Goal: Task Accomplishment & Management: Manage account settings

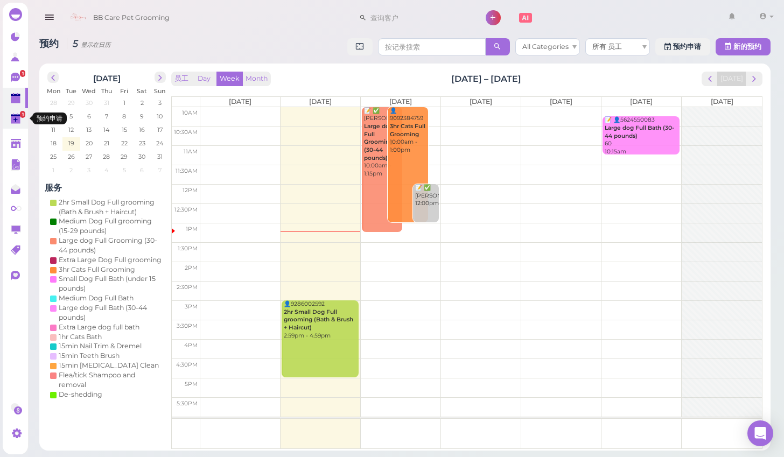
click at [17, 123] on polygon at bounding box center [16, 120] width 10 height 8
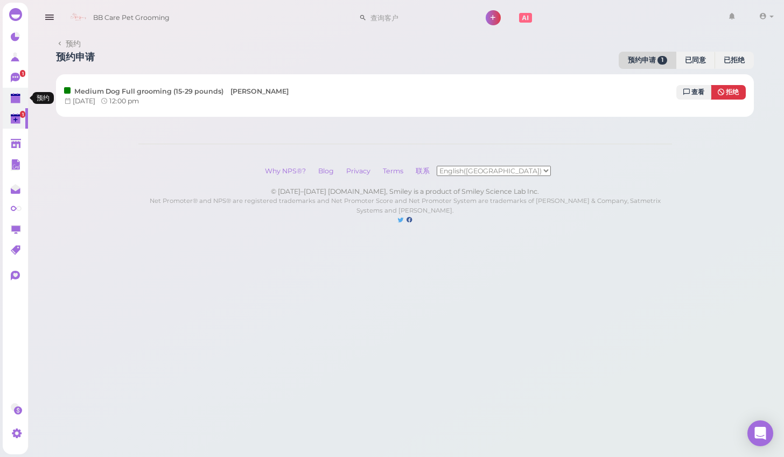
click at [13, 99] on polygon at bounding box center [16, 100] width 10 height 8
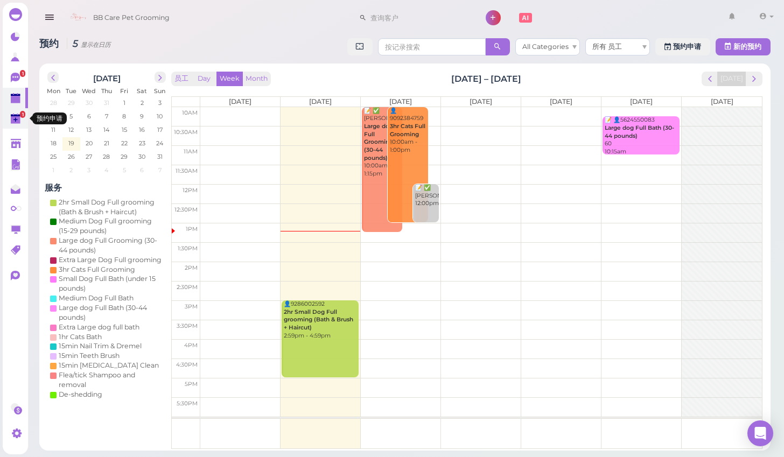
click at [10, 125] on link "1" at bounding box center [15, 118] width 25 height 20
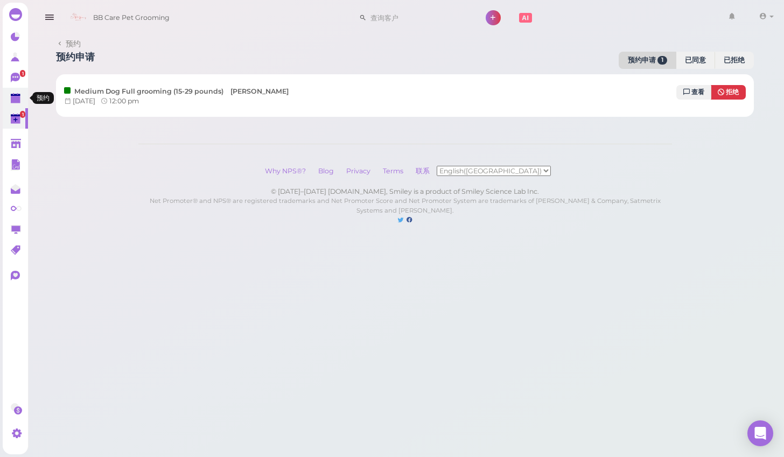
click at [10, 89] on link at bounding box center [15, 98] width 25 height 20
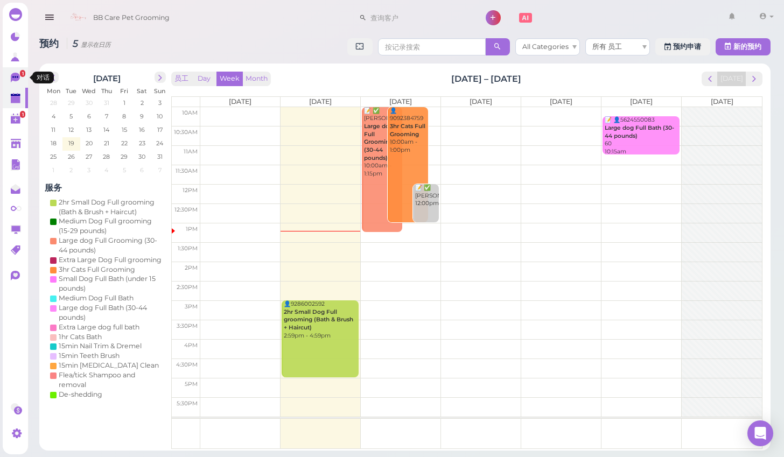
click at [12, 76] on icon at bounding box center [15, 78] width 9 height 10
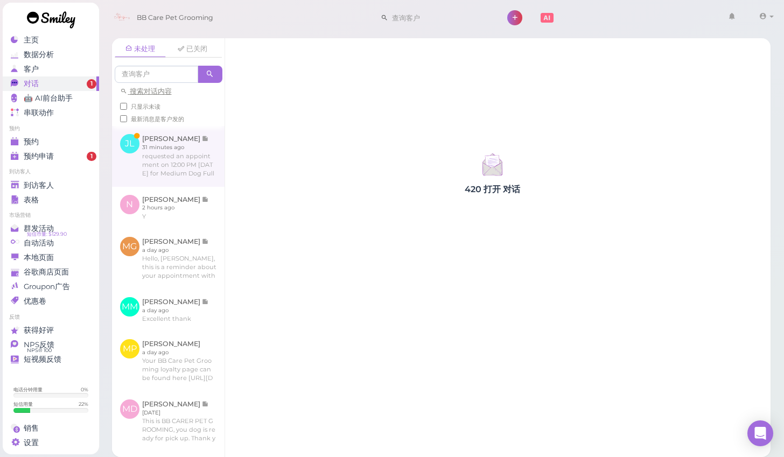
click at [142, 159] on link at bounding box center [168, 156] width 113 height 60
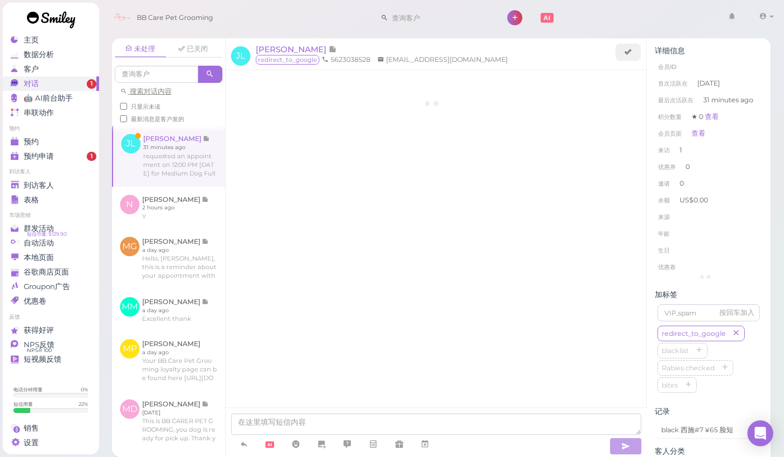
scroll to position [361, 0]
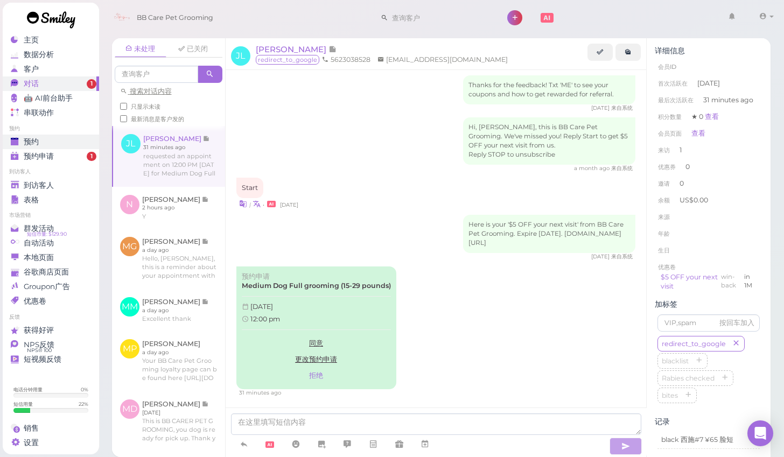
click at [67, 138] on div "预约" at bounding box center [50, 141] width 78 height 9
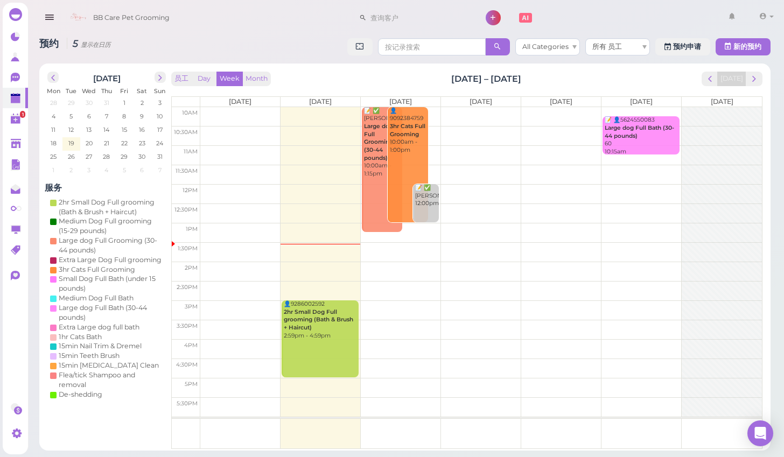
click at [477, 240] on td at bounding box center [480, 232] width 561 height 19
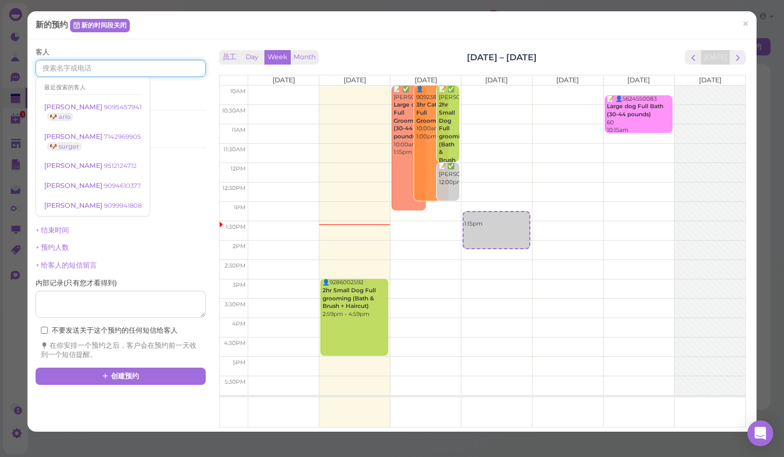
click at [175, 65] on input at bounding box center [121, 68] width 170 height 17
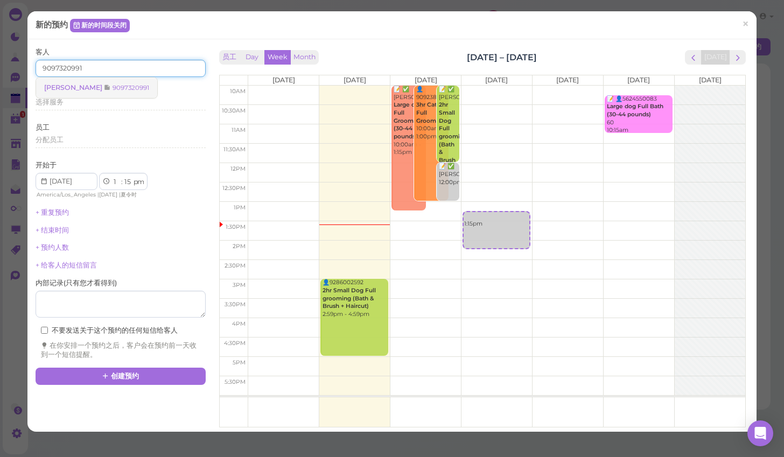
type input "9097320991"
click at [128, 88] on small "9097320991" at bounding box center [131, 88] width 37 height 8
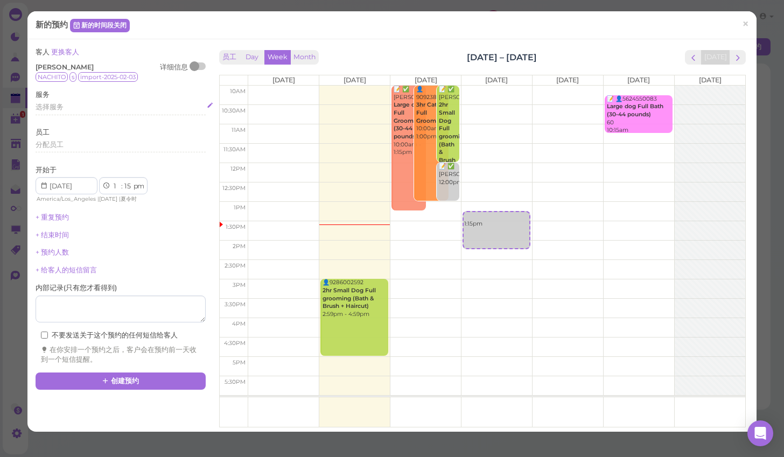
click at [120, 104] on div "选择服务" at bounding box center [121, 107] width 170 height 10
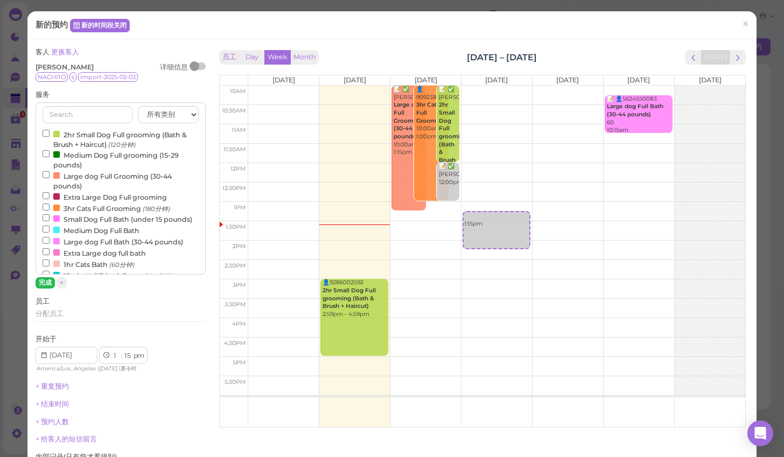
click at [51, 280] on button "完成" at bounding box center [45, 282] width 19 height 11
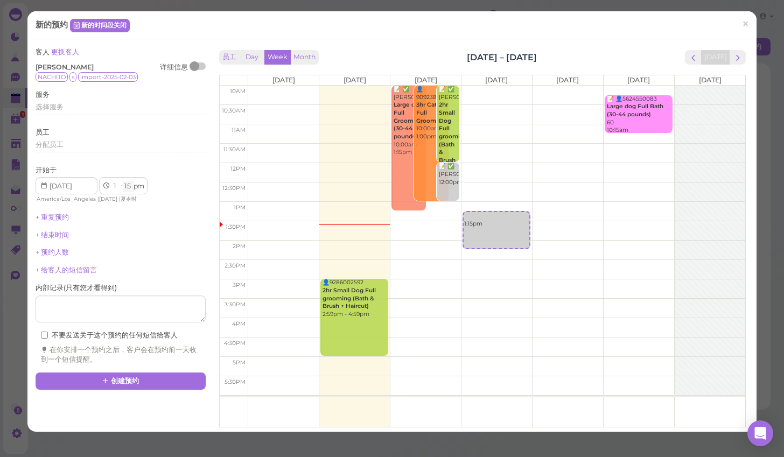
select select "00"
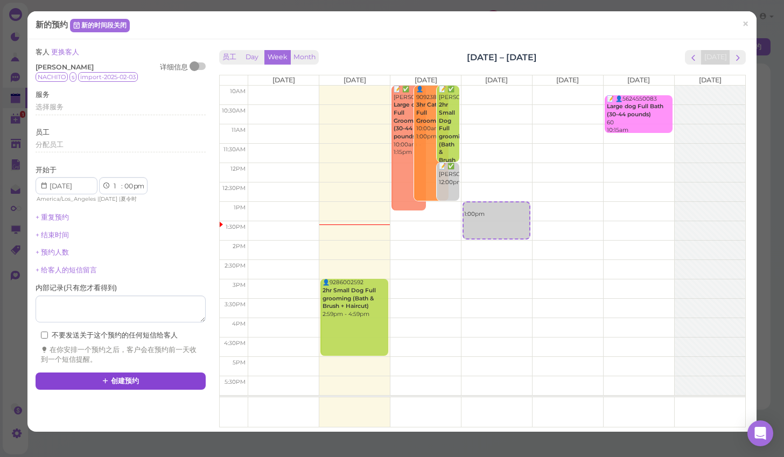
click at [121, 376] on button "创建预约" at bounding box center [121, 381] width 170 height 17
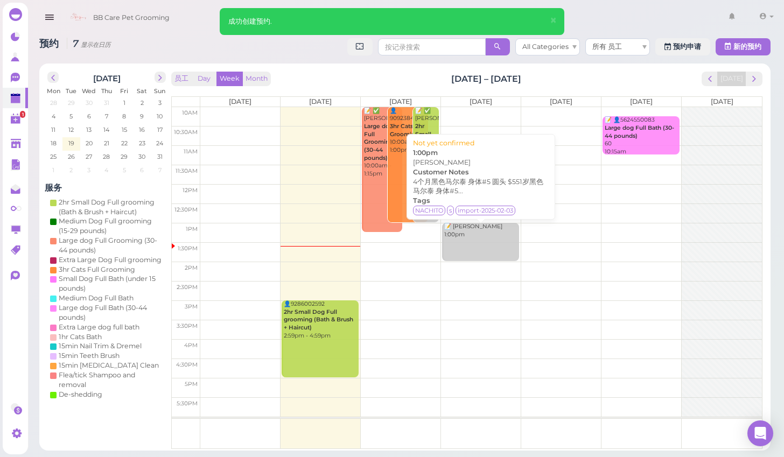
click at [488, 257] on link "📝 [PERSON_NAME] 1:00pm" at bounding box center [480, 242] width 76 height 38
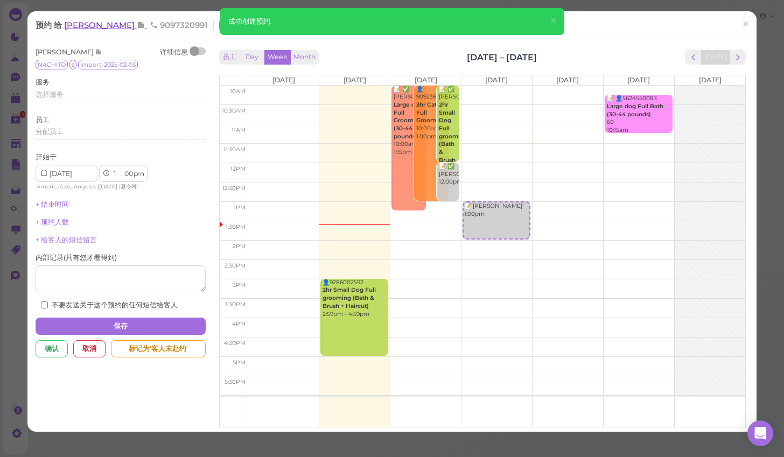
click at [105, 25] on span "[PERSON_NAME]" at bounding box center [100, 25] width 73 height 10
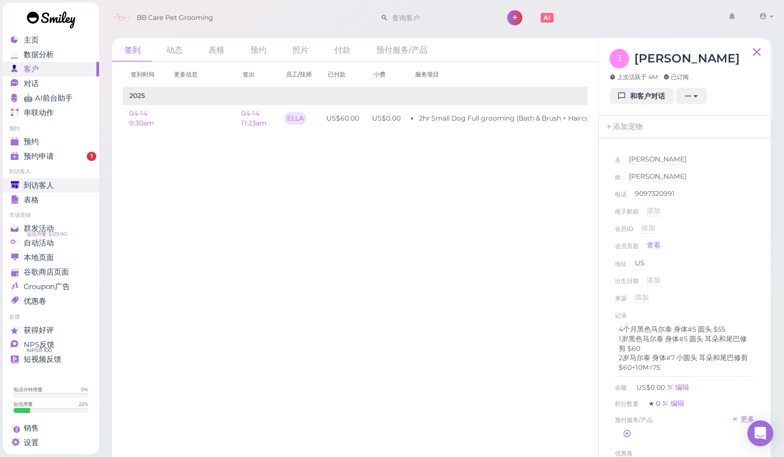
click at [64, 178] on link "到访客人" at bounding box center [51, 185] width 96 height 15
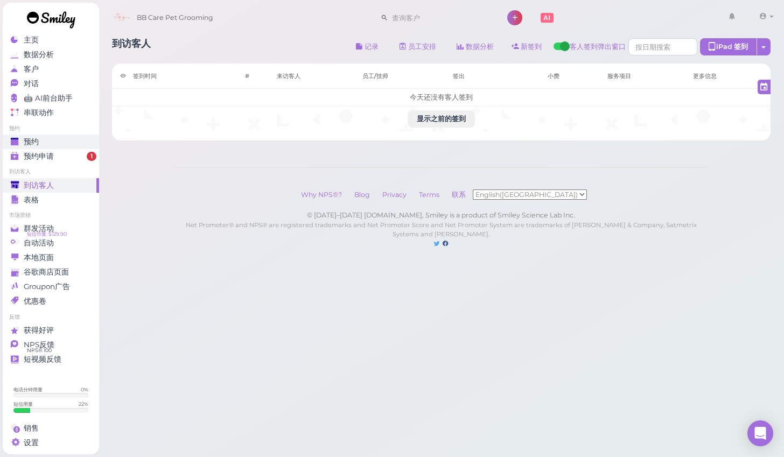
click at [51, 145] on div "预约" at bounding box center [50, 141] width 78 height 9
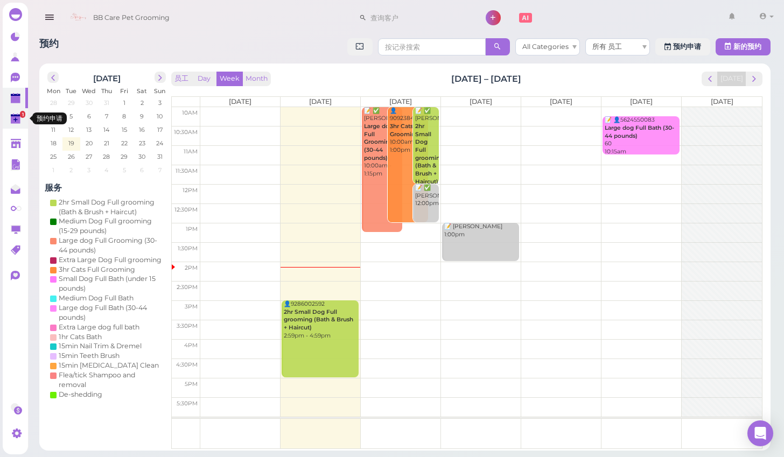
click at [20, 114] on span "1" at bounding box center [22, 114] width 5 height 7
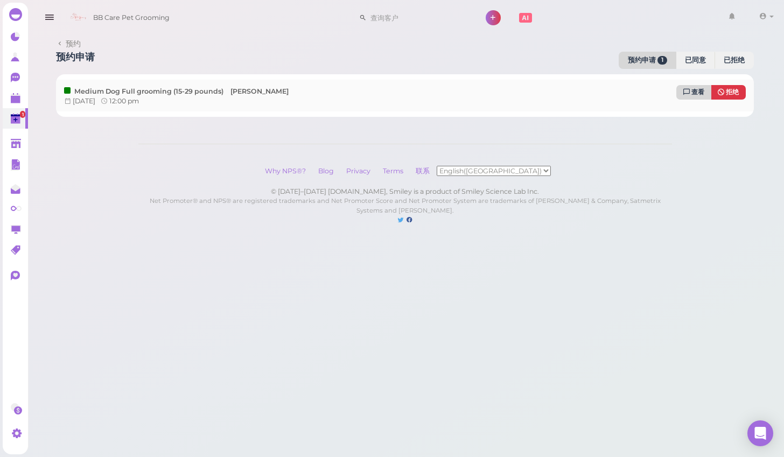
click at [698, 92] on span "查看" at bounding box center [697, 92] width 13 height 8
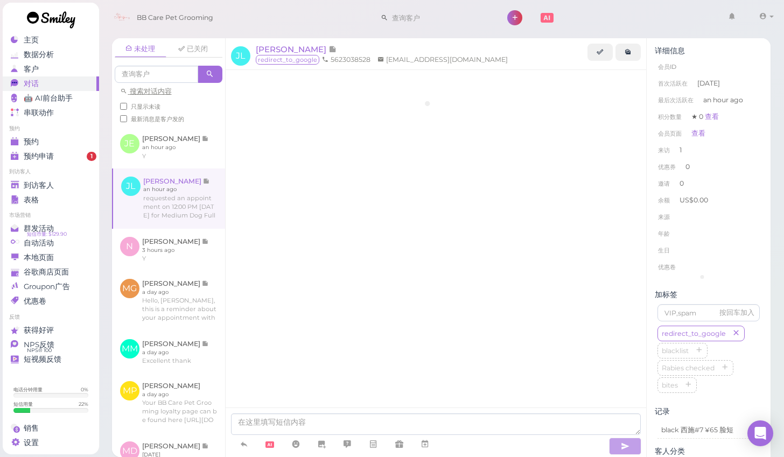
scroll to position [362, 0]
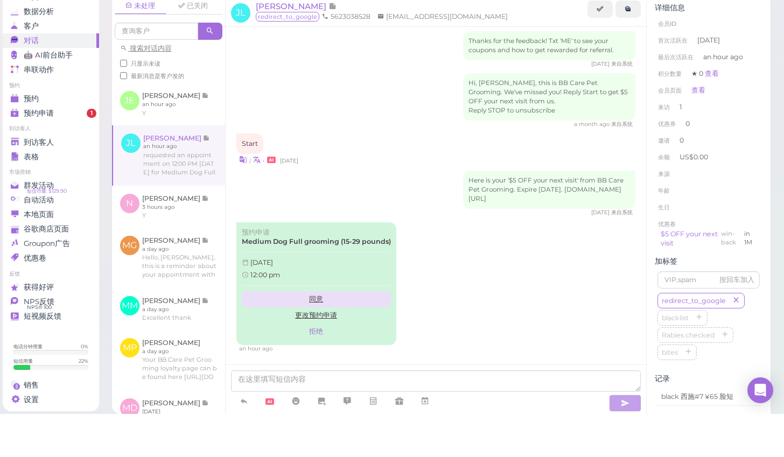
click at [313, 334] on link "同意" at bounding box center [316, 342] width 149 height 16
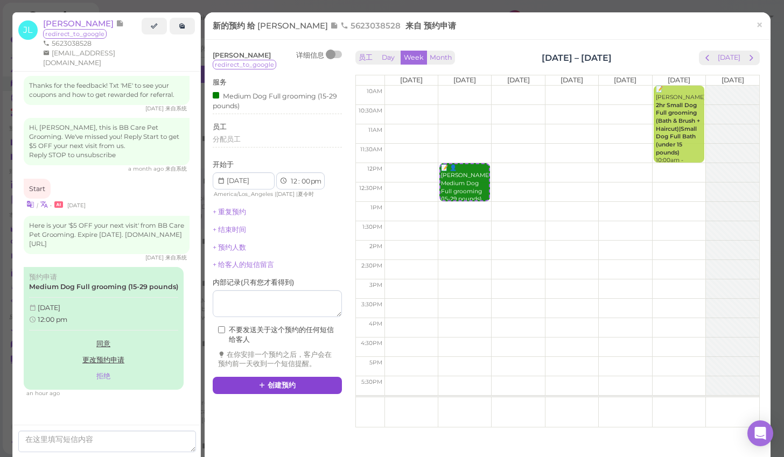
click at [293, 384] on button "创建预约" at bounding box center [277, 385] width 129 height 17
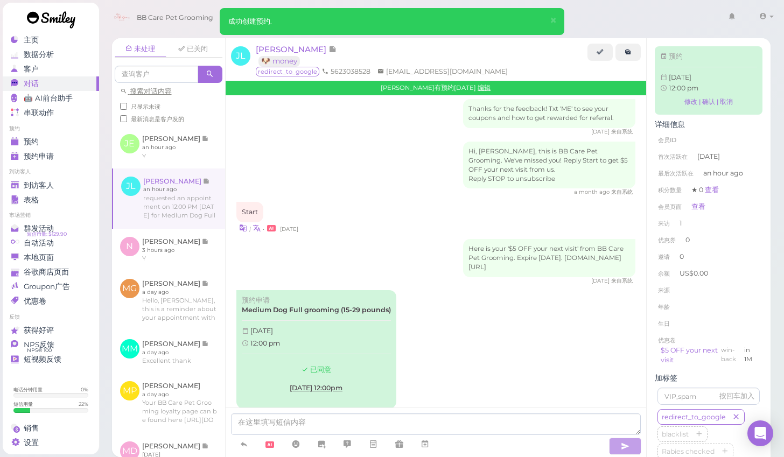
scroll to position [467, 0]
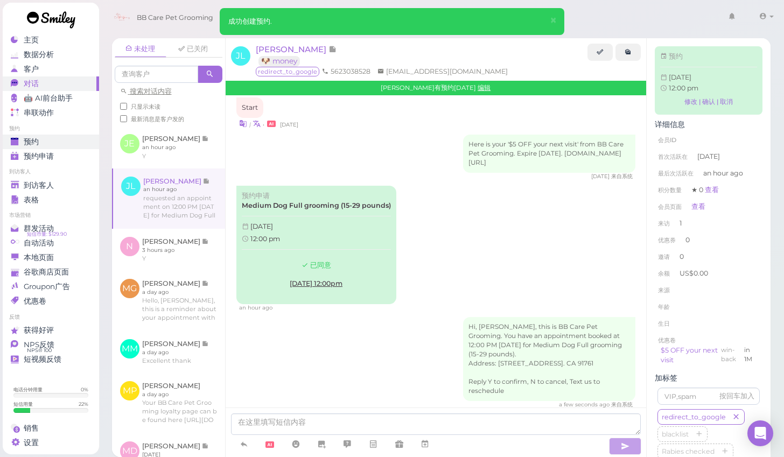
click at [65, 142] on div "预约" at bounding box center [50, 141] width 78 height 9
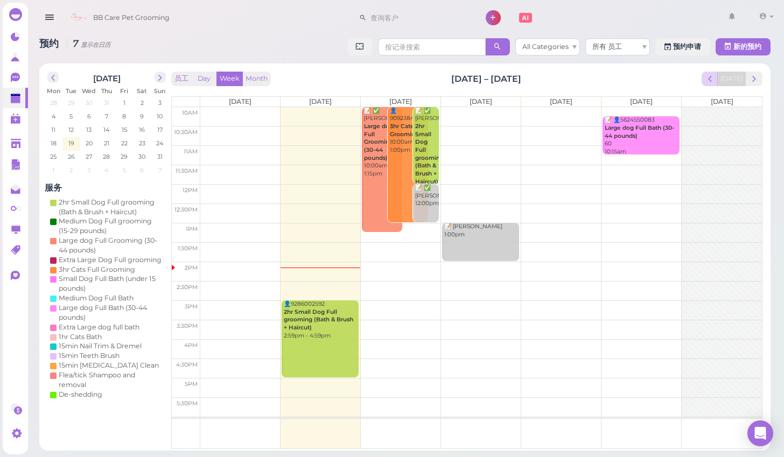
click at [715, 78] on span "prev" at bounding box center [710, 79] width 10 height 10
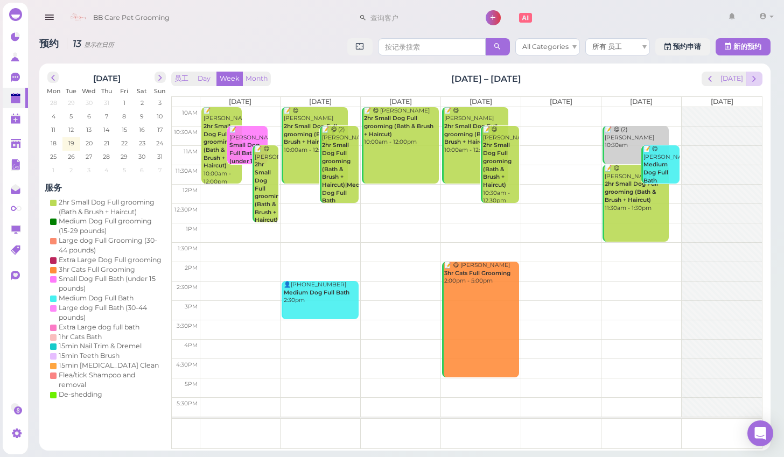
click at [749, 85] on button "next" at bounding box center [754, 79] width 17 height 15
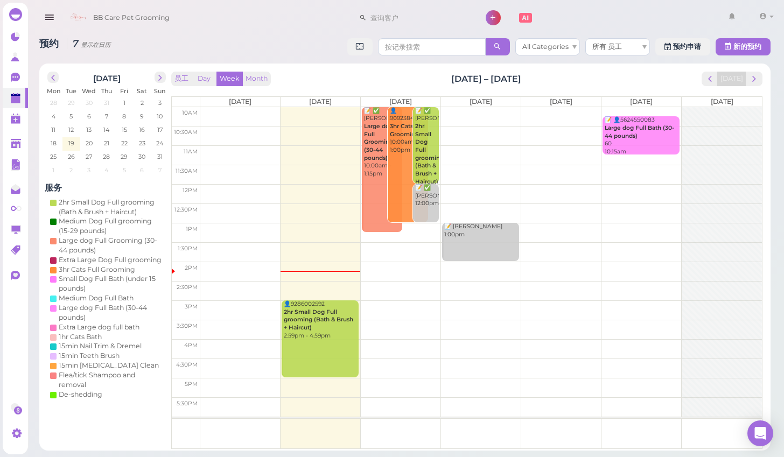
click at [742, 188] on div at bounding box center [722, 262] width 80 height 310
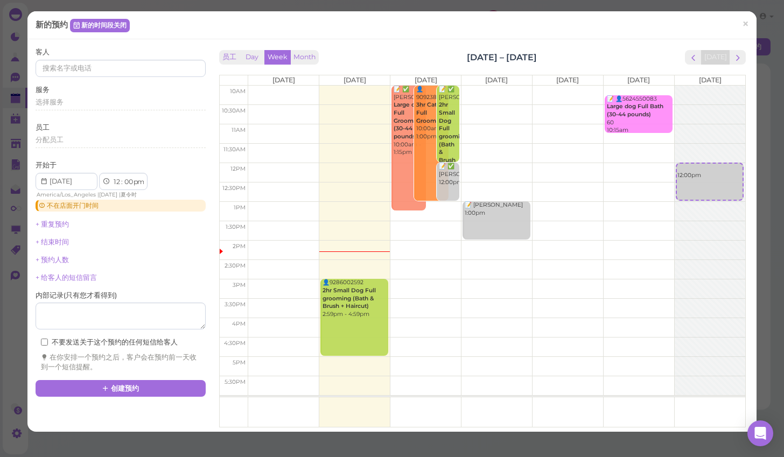
drag, startPoint x: 703, startPoint y: 46, endPoint x: 733, endPoint y: 46, distance: 30.1
click at [712, 46] on div "客人 服务 选择服务 员工 分配员工 开始于 1 2 3 4 5 6 7 8 9 10 11 12 : 00 05 10 15 20 25 30 35 40 …" at bounding box center [391, 235] width 729 height 392
click at [750, 25] on link "×" at bounding box center [745, 24] width 20 height 25
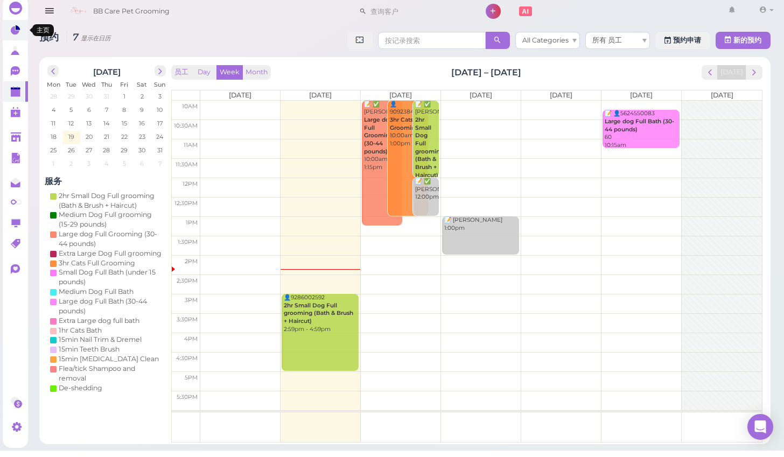
click at [23, 32] on link at bounding box center [15, 36] width 25 height 20
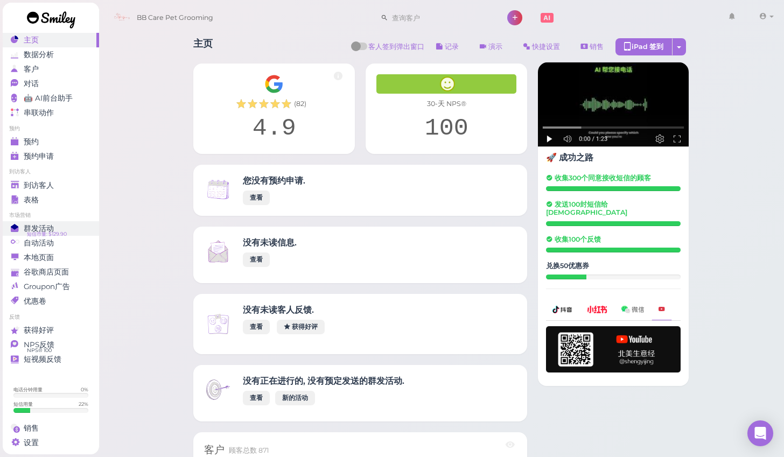
click at [62, 227] on div "群发活动" at bounding box center [50, 228] width 78 height 9
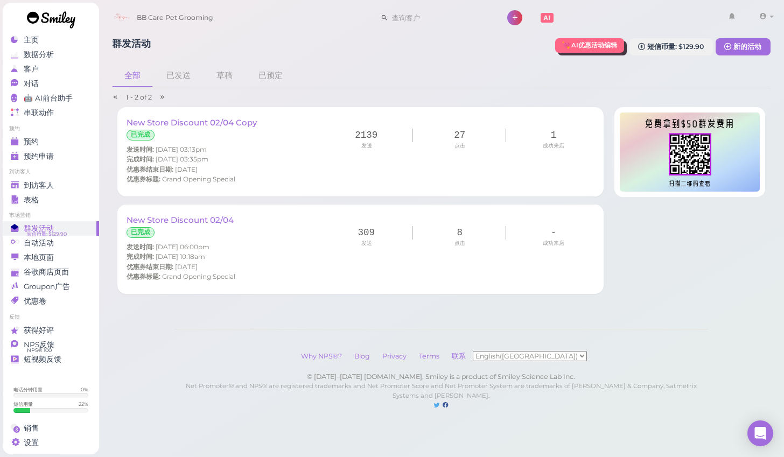
click at [41, 37] on link at bounding box center [51, 21] width 97 height 37
